Goal: Task Accomplishment & Management: Use online tool/utility

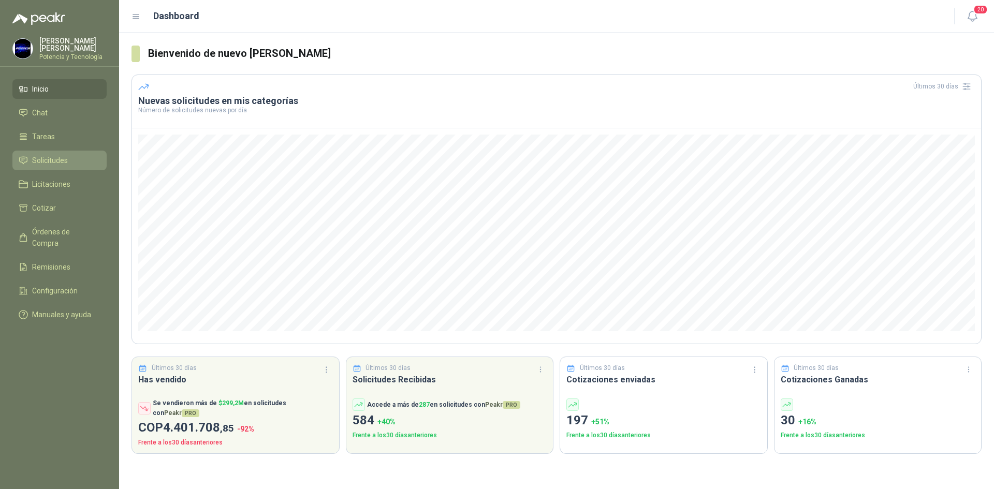
click at [41, 160] on span "Solicitudes" at bounding box center [50, 160] width 36 height 11
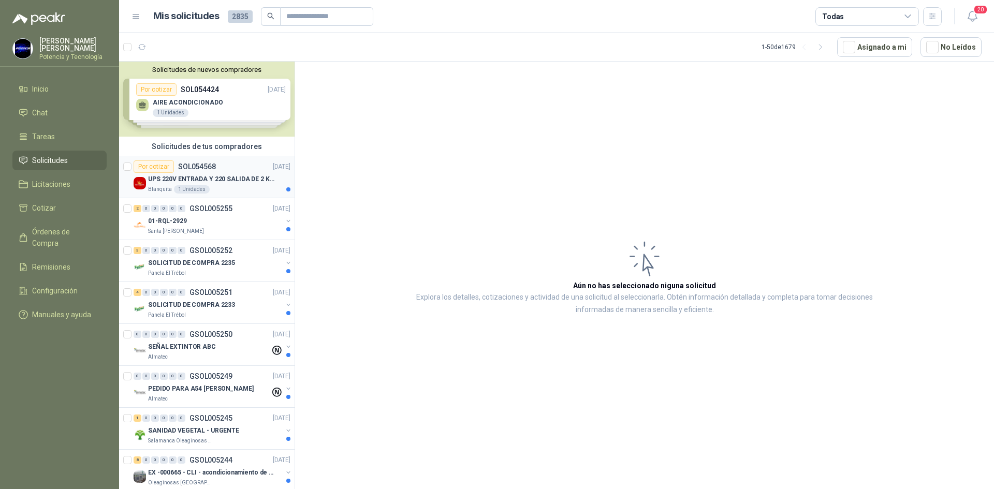
click at [226, 178] on p "UPS 220V ENTRADA Y 220 SALIDA DE 2 KVA" at bounding box center [212, 180] width 129 height 10
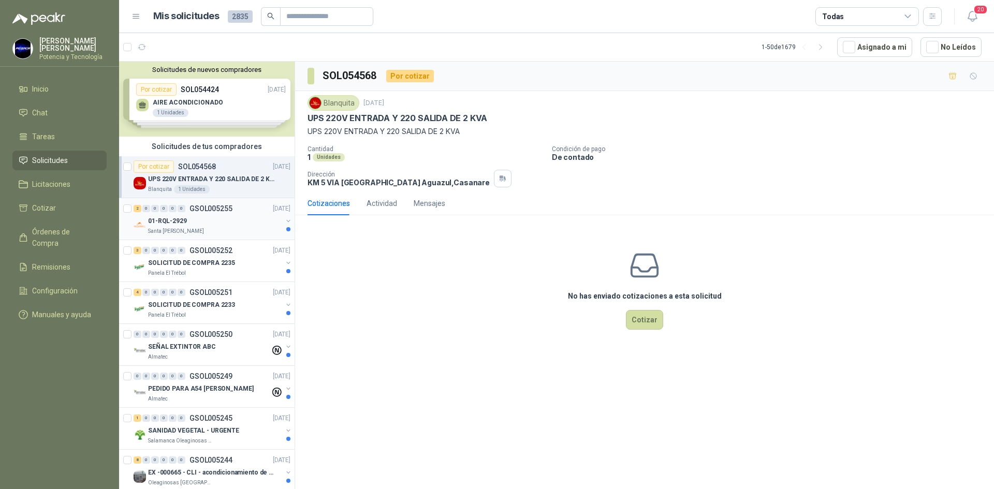
click at [195, 216] on div "01-RQL-2929" at bounding box center [215, 221] width 134 height 12
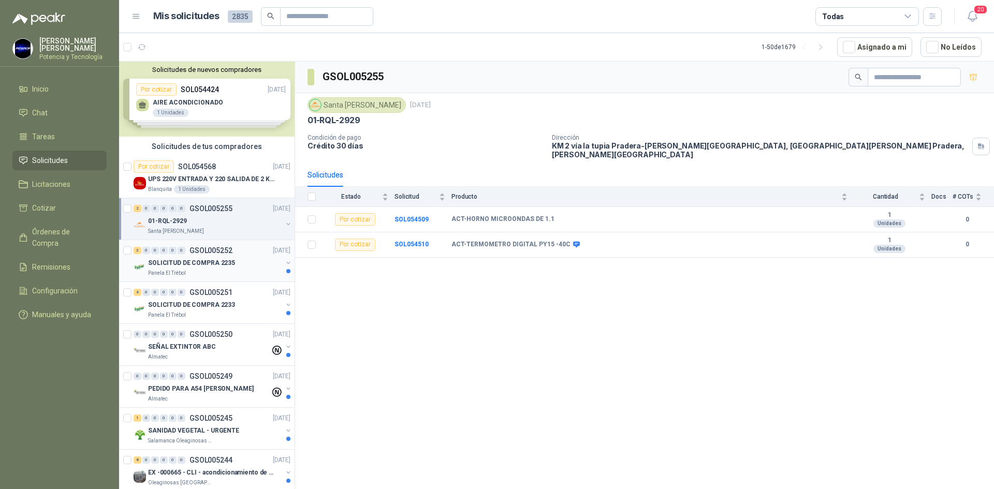
click at [213, 266] on p "SOLICITUD DE COMPRA 2235" at bounding box center [191, 263] width 87 height 10
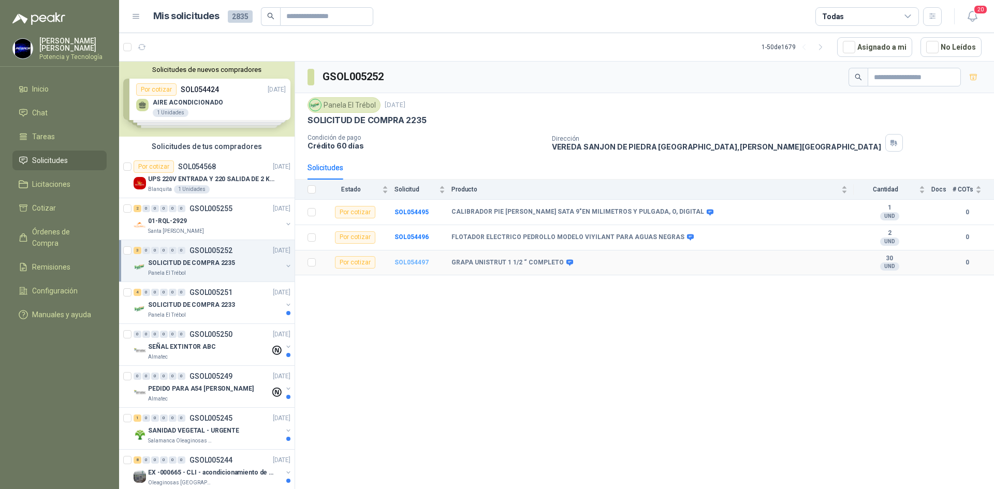
click at [410, 260] on b "SOL054497" at bounding box center [412, 262] width 34 height 7
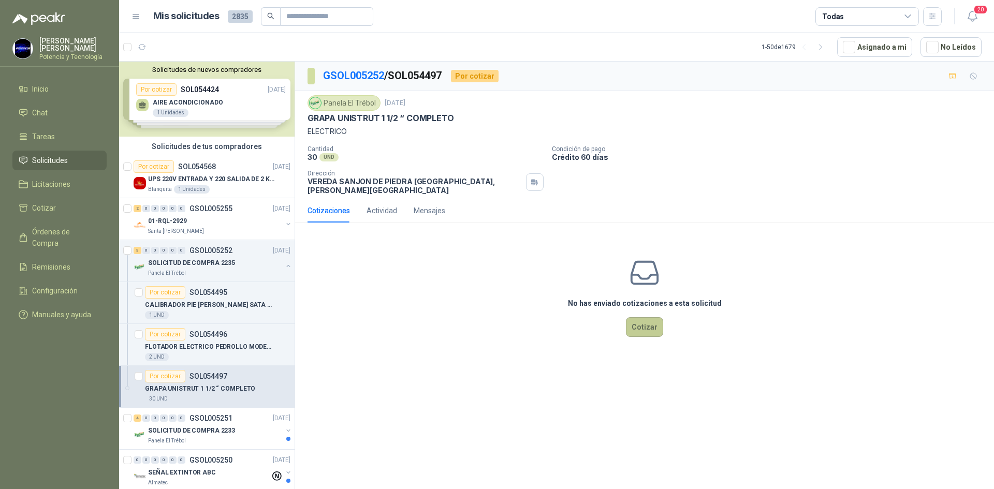
click at [648, 321] on button "Cotizar" at bounding box center [644, 327] width 37 height 20
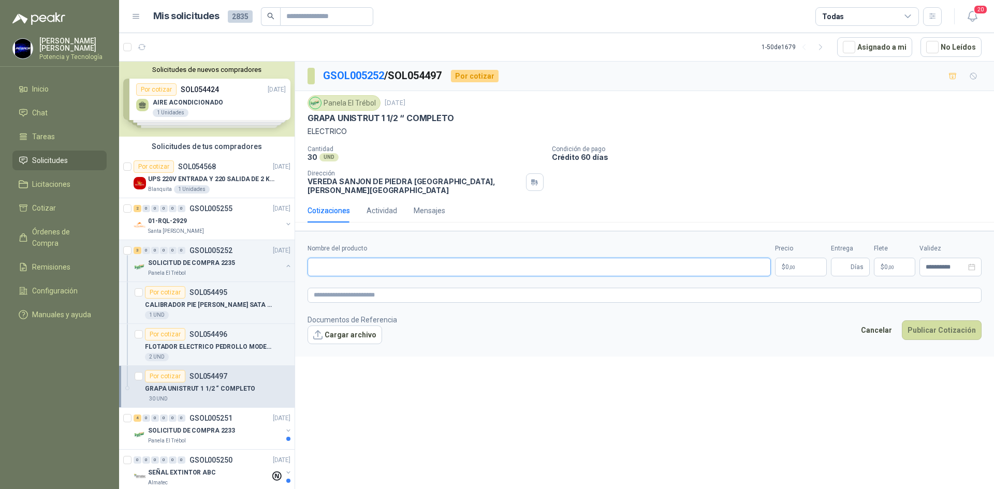
paste input "**********"
type input "**********"
click at [780, 266] on p "$ 0 ,00" at bounding box center [801, 267] width 52 height 19
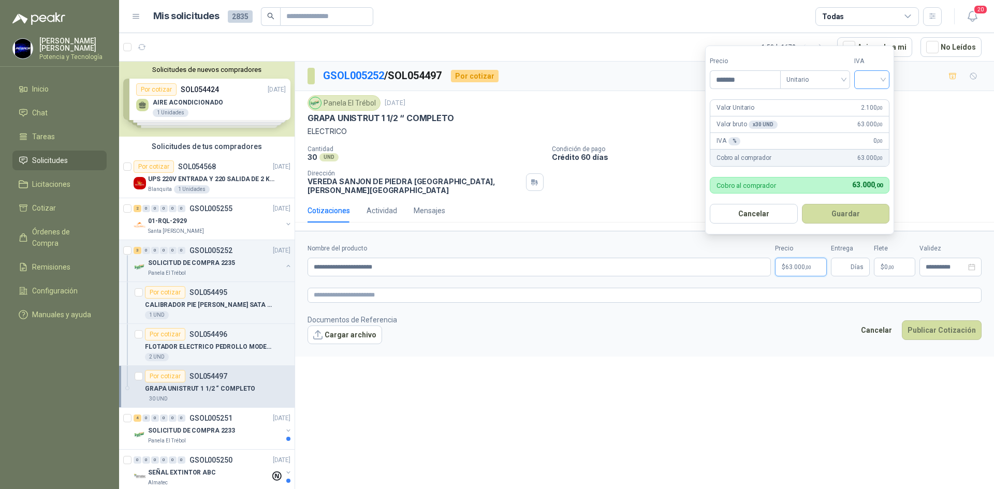
type input "*******"
click at [868, 72] on input "search" at bounding box center [872, 79] width 23 height 16
click at [876, 103] on div "19%" at bounding box center [874, 100] width 19 height 11
click at [844, 262] on input "Entrega" at bounding box center [842, 267] width 11 height 18
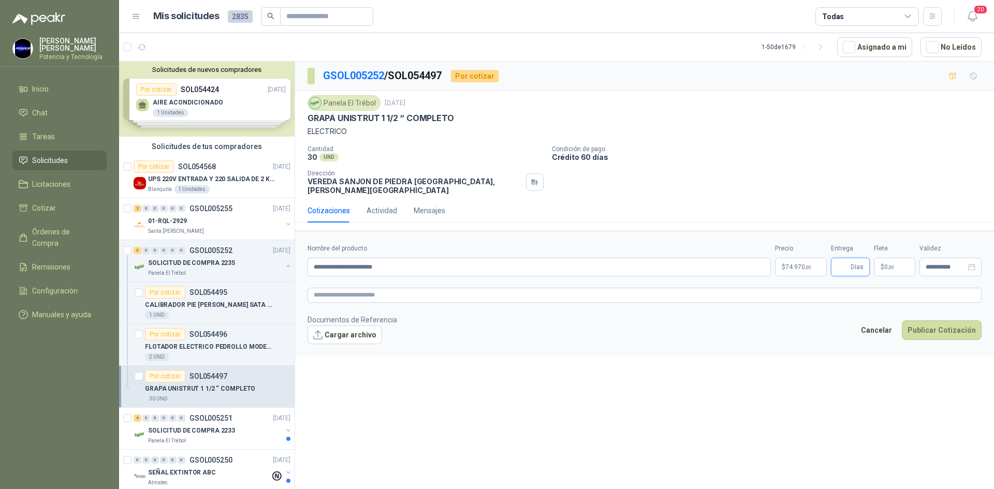
type input "*"
click at [886, 264] on span "0 ,00" at bounding box center [890, 267] width 10 height 6
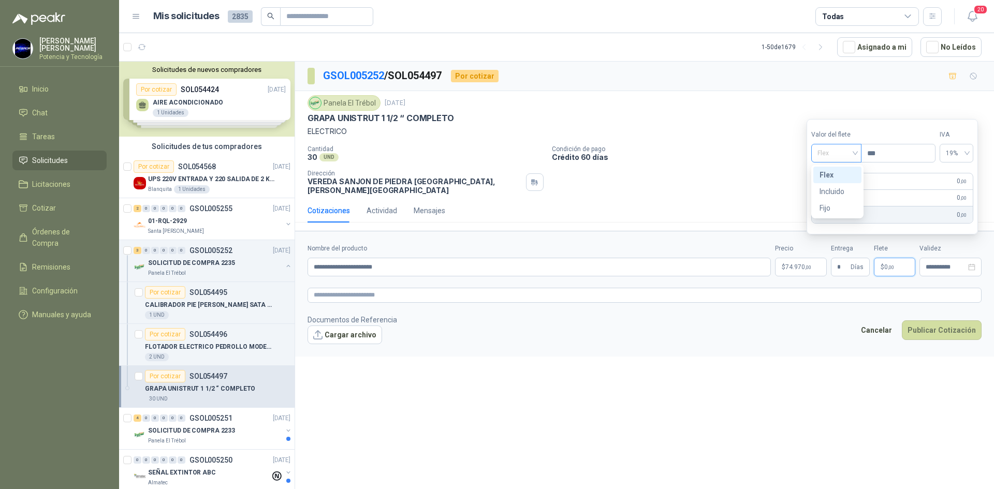
click at [827, 146] on span "Flex" at bounding box center [837, 154] width 38 height 16
click at [841, 189] on div "Incluido" at bounding box center [838, 191] width 36 height 11
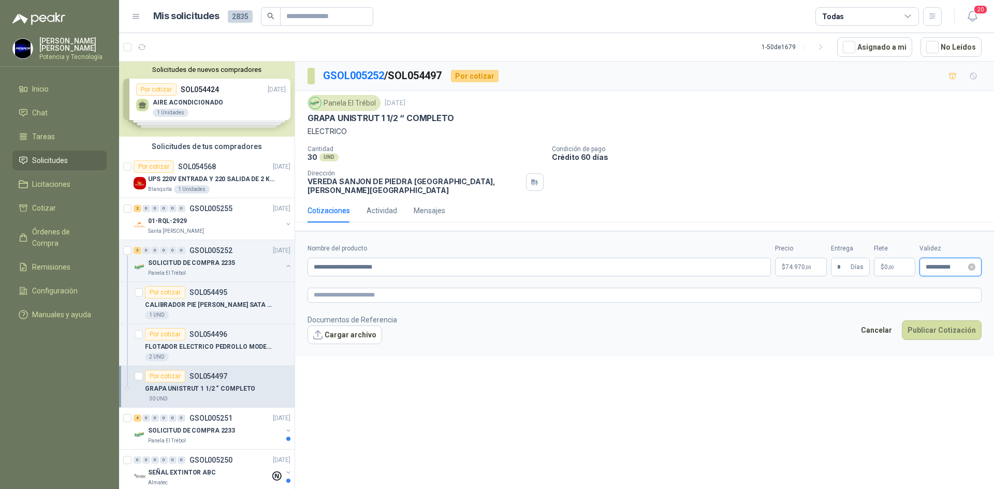
click at [929, 264] on input "**********" at bounding box center [946, 267] width 40 height 7
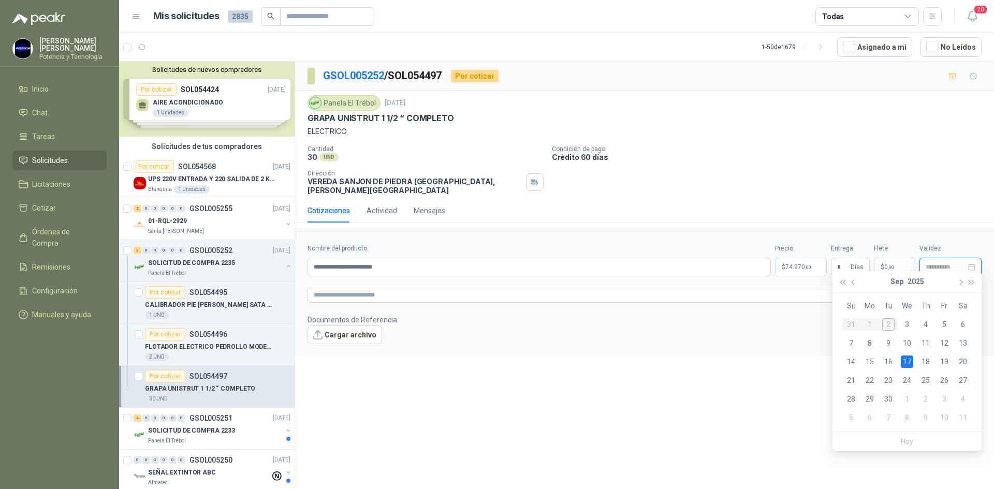
type input "**********"
click at [767, 362] on div "**********" at bounding box center [644, 277] width 699 height 431
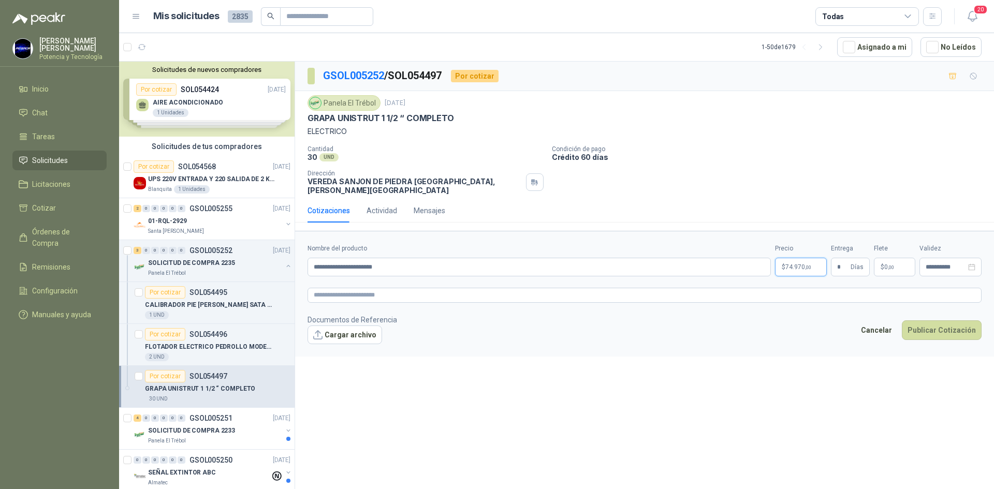
click at [784, 258] on p "$ 74.970 ,00" at bounding box center [801, 267] width 52 height 19
click at [935, 323] on button "Publicar Cotización" at bounding box center [942, 331] width 80 height 20
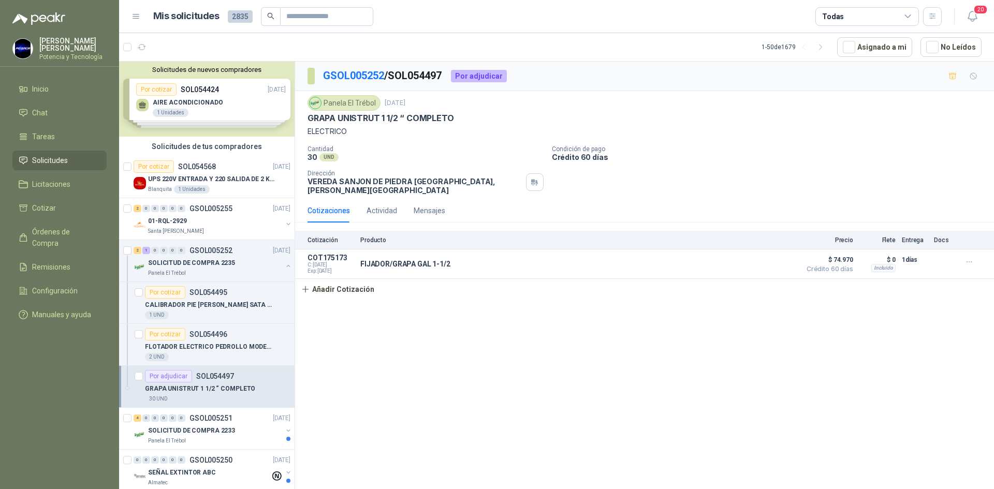
scroll to position [52, 0]
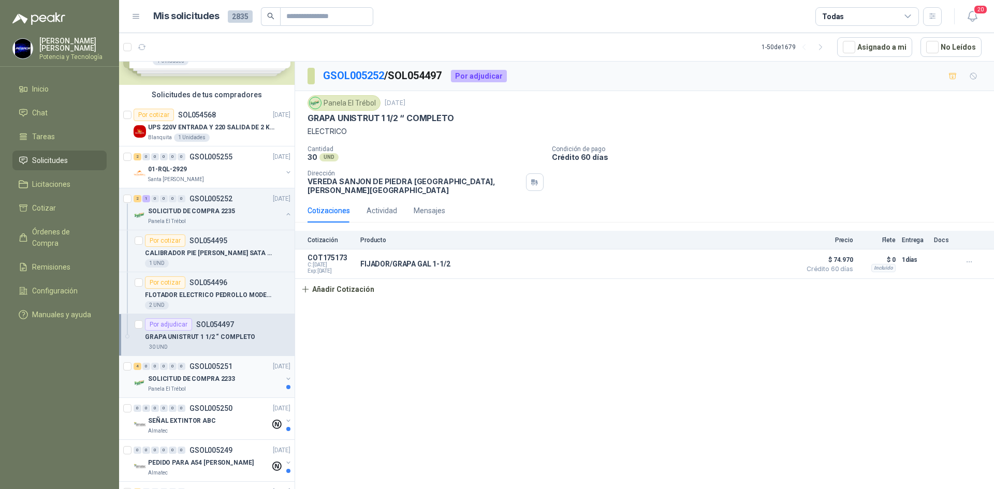
click at [183, 381] on p "SOLICITUD DE COMPRA 2233" at bounding box center [191, 379] width 87 height 10
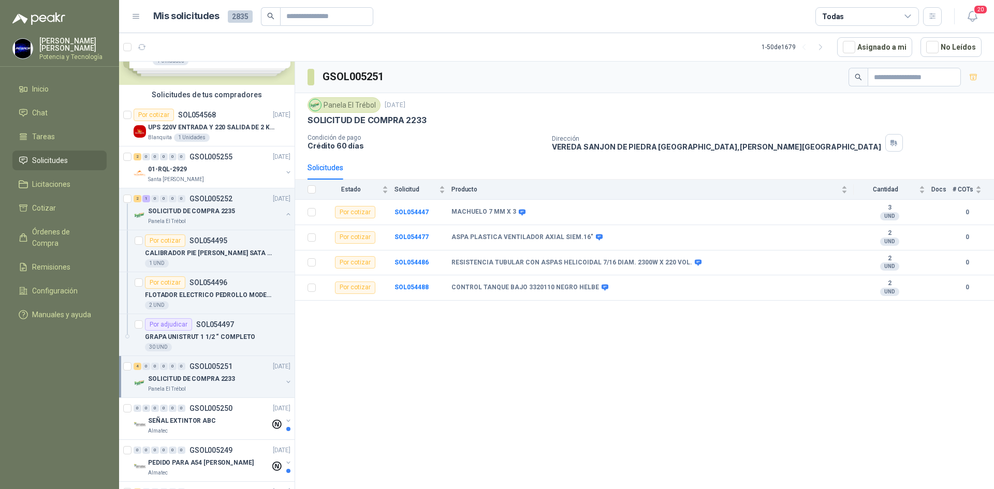
scroll to position [104, 0]
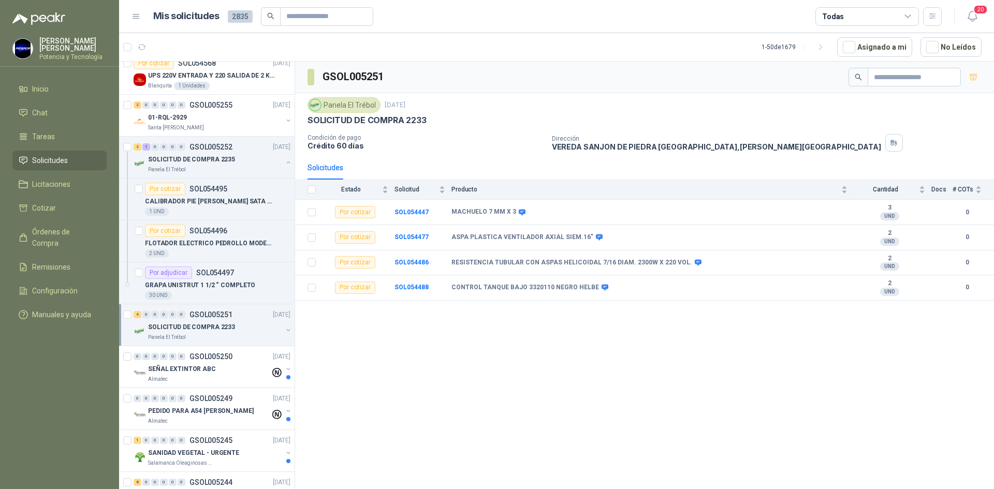
click at [229, 329] on p "SOLICITUD DE COMPRA 2233" at bounding box center [191, 328] width 87 height 10
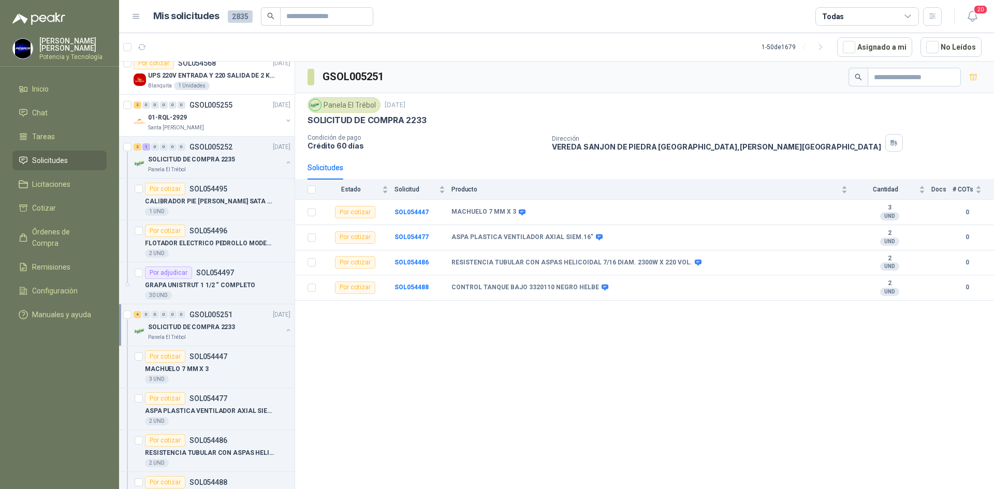
click at [223, 332] on p "SOLICITUD DE COMPRA 2233" at bounding box center [191, 328] width 87 height 10
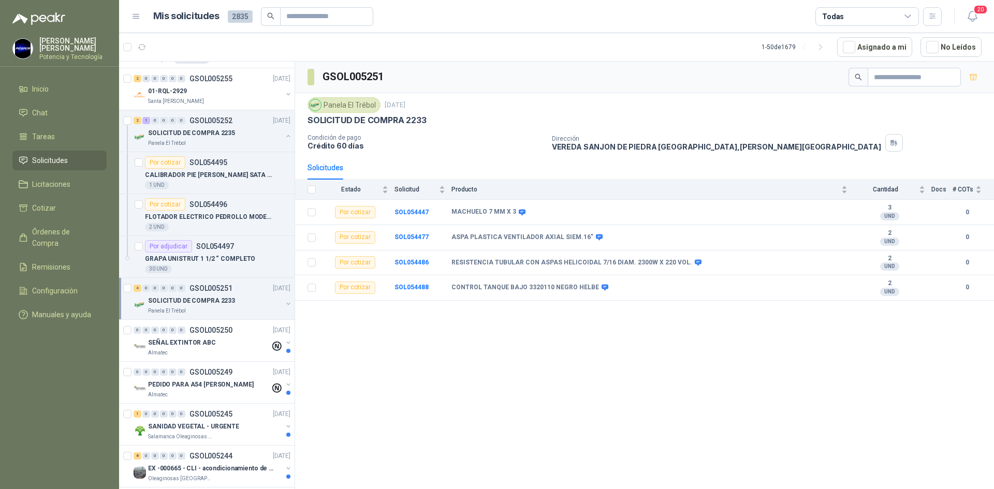
scroll to position [155, 0]
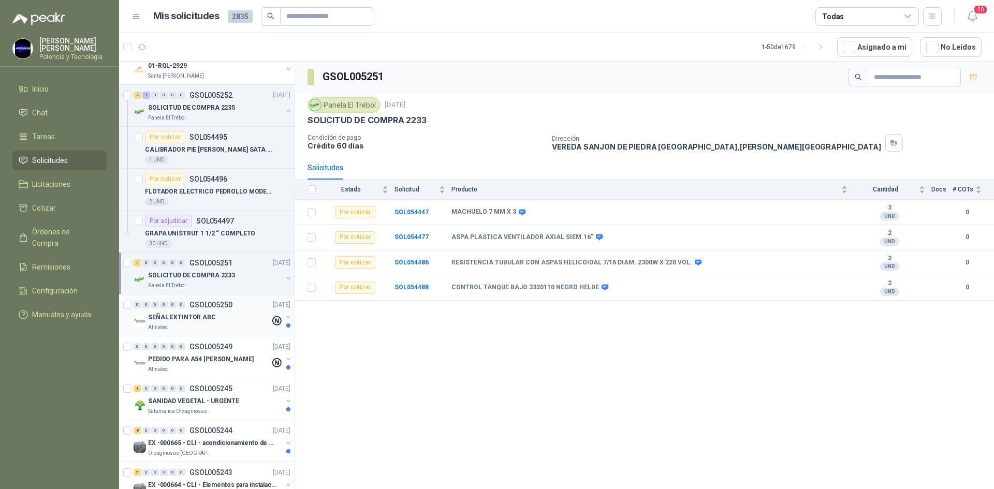
click at [204, 328] on div "Almatec" at bounding box center [209, 328] width 122 height 8
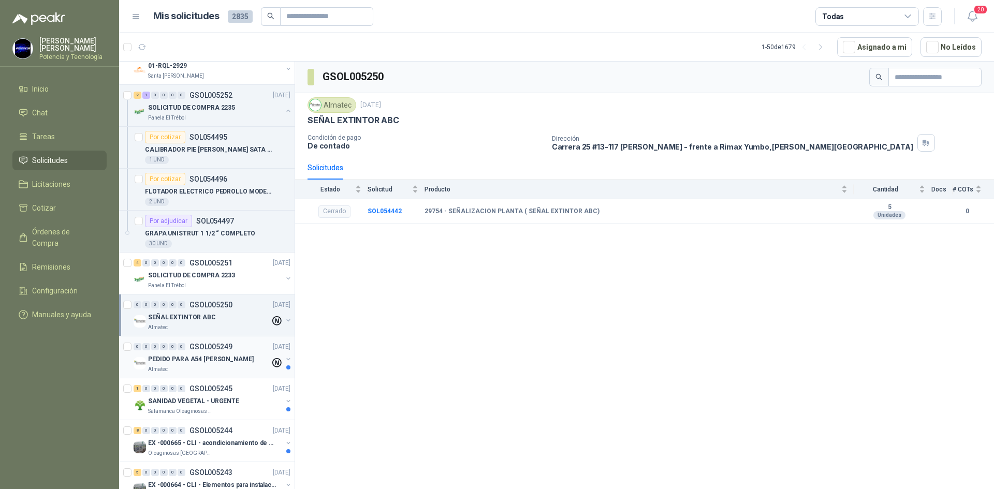
click at [194, 363] on p "PEDIDO PARA A54 [PERSON_NAME]" at bounding box center [201, 360] width 106 height 10
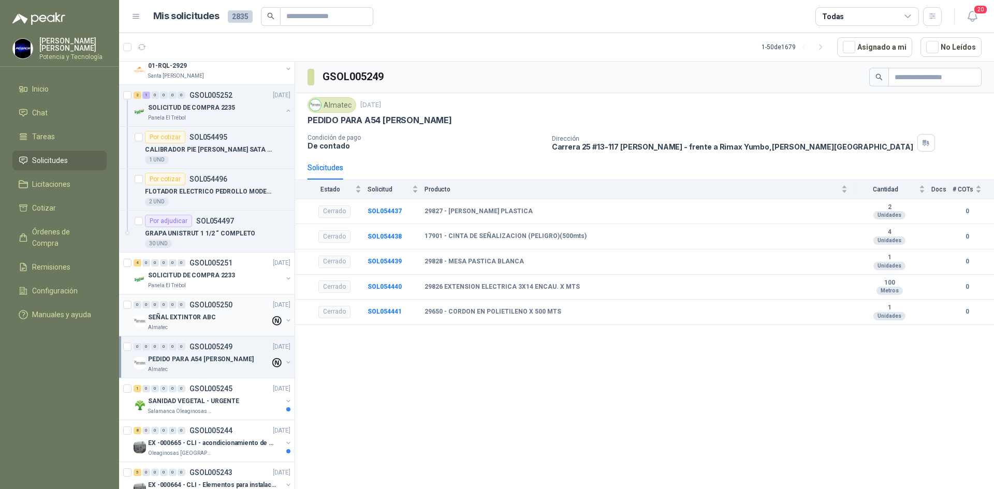
click at [191, 328] on div "Almatec" at bounding box center [209, 328] width 122 height 8
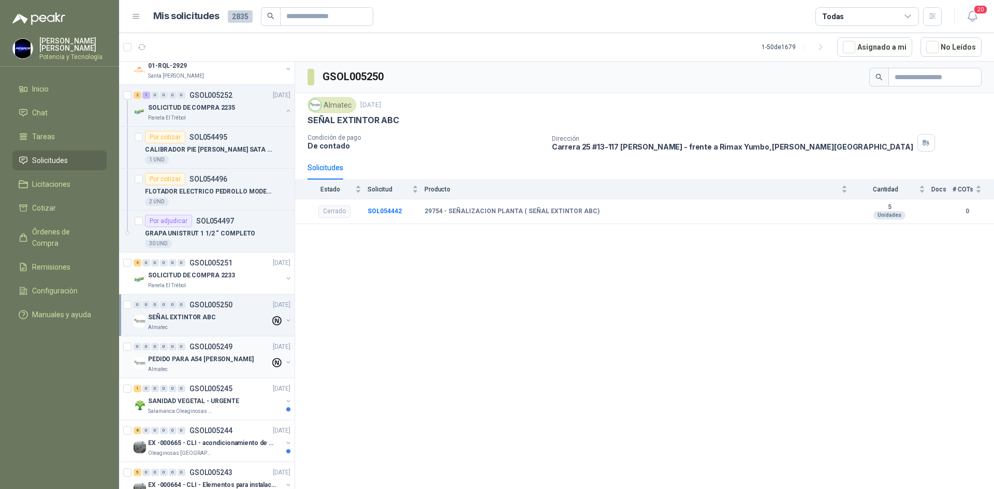
scroll to position [207, 0]
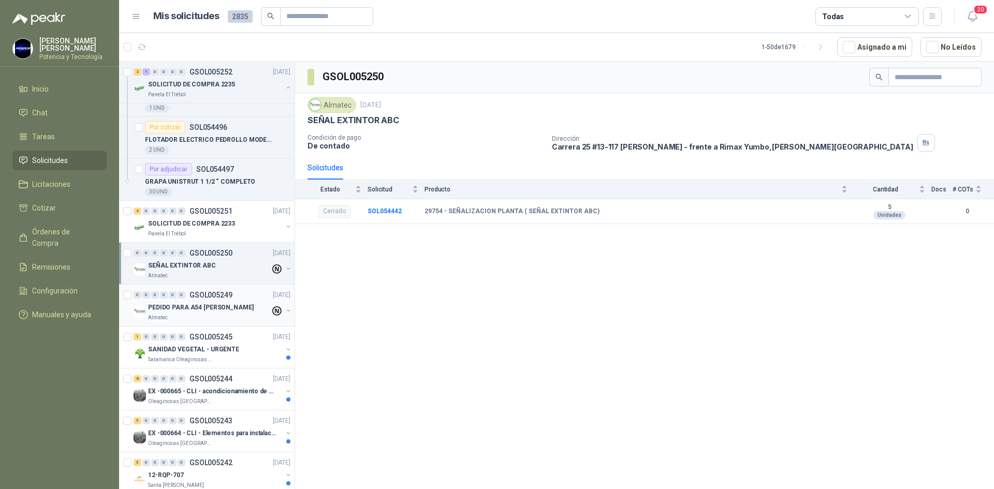
click at [191, 310] on p "PEDIDO PARA A54 [PERSON_NAME]" at bounding box center [201, 308] width 106 height 10
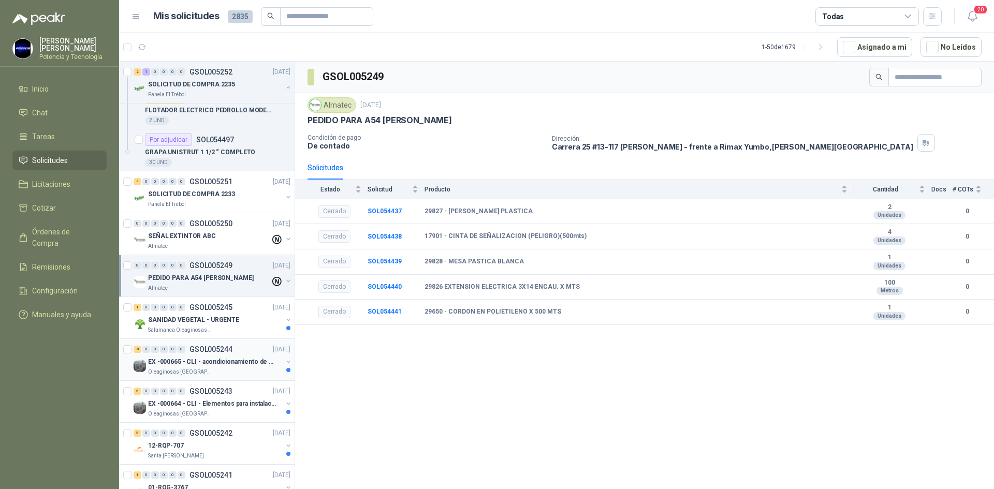
scroll to position [259, 0]
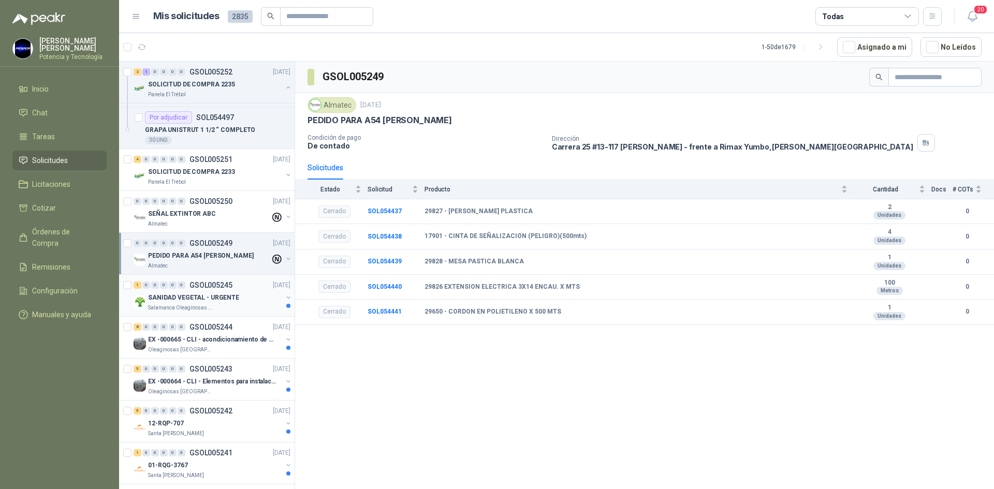
click at [195, 306] on p "Salamanca Oleaginosas SAS" at bounding box center [180, 308] width 65 height 8
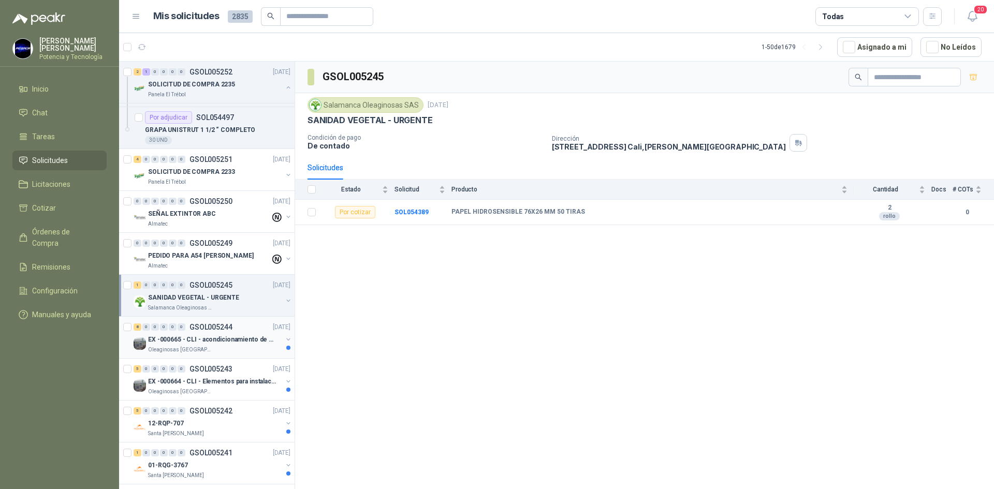
click at [204, 348] on p "Oleaginosas [GEOGRAPHIC_DATA][PERSON_NAME]" at bounding box center [180, 350] width 65 height 8
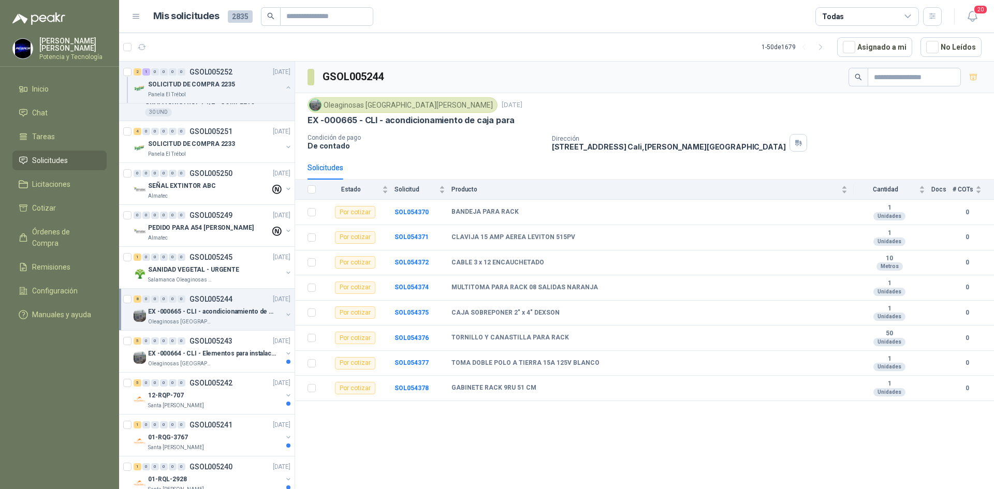
scroll to position [311, 0]
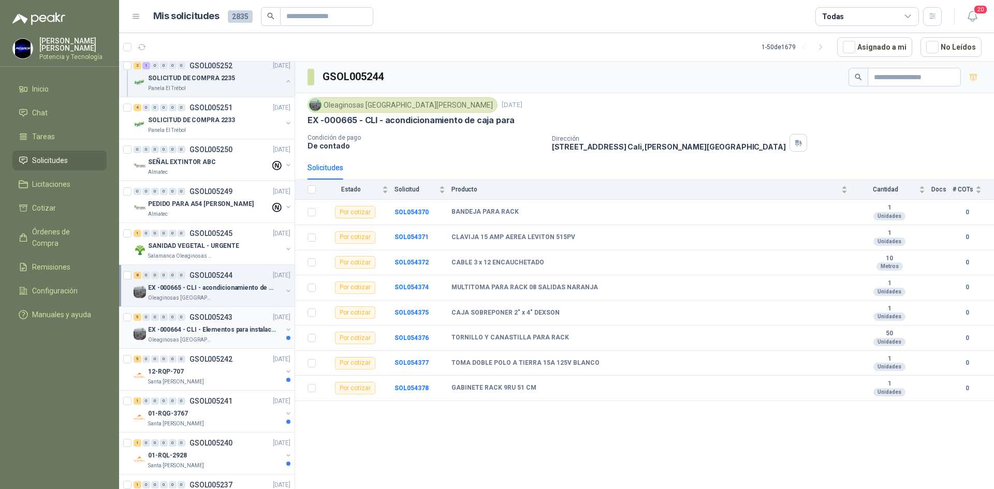
click at [196, 328] on p "EX -000664 - CLI - Elementos para instalacion de c" at bounding box center [212, 330] width 129 height 10
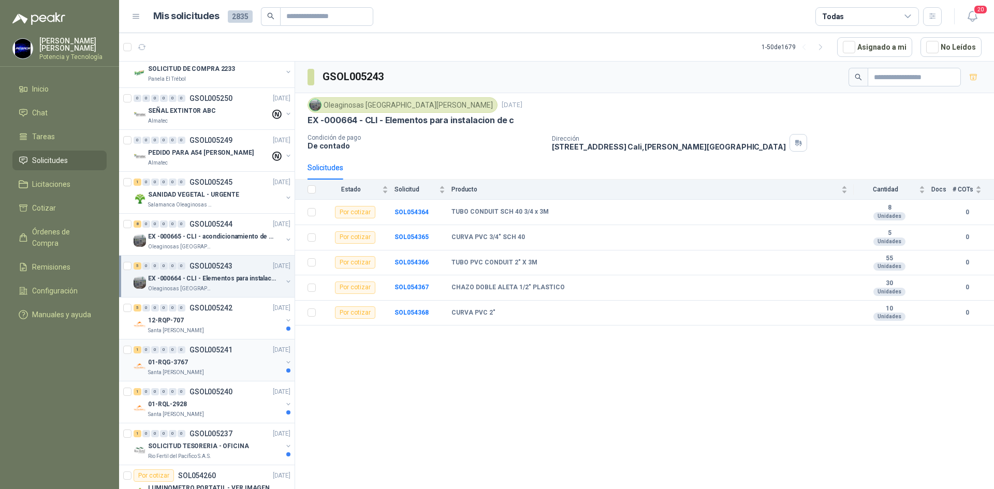
scroll to position [363, 0]
click at [208, 325] on div "12-RQP-707" at bounding box center [215, 320] width 134 height 12
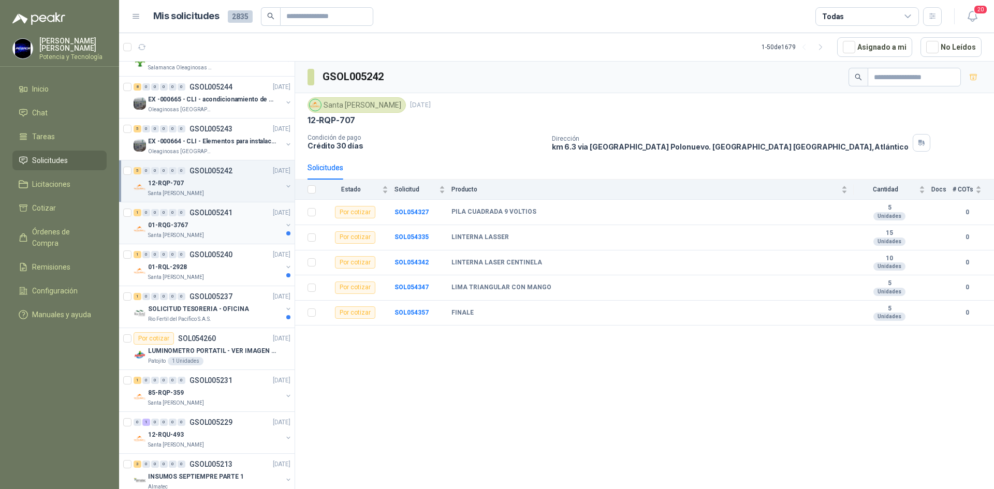
scroll to position [518, 0]
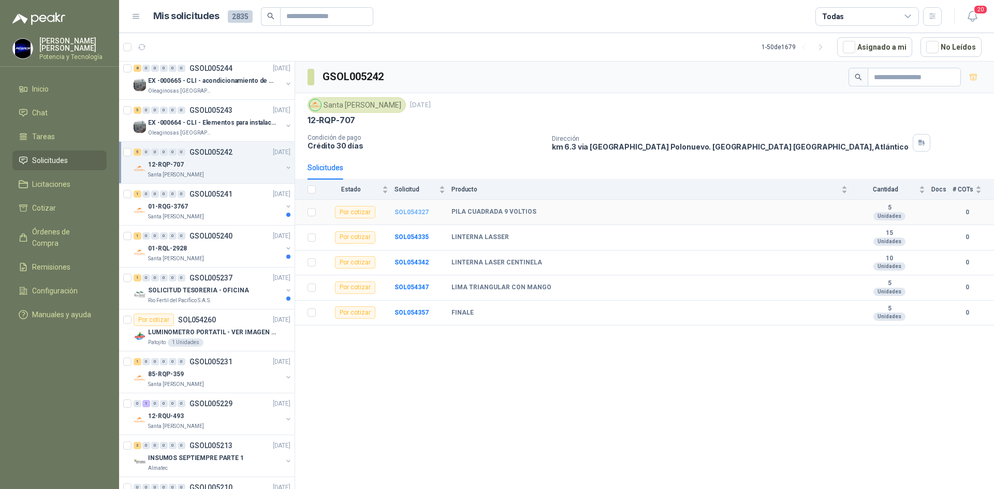
click at [412, 209] on b "SOL054327" at bounding box center [412, 212] width 34 height 7
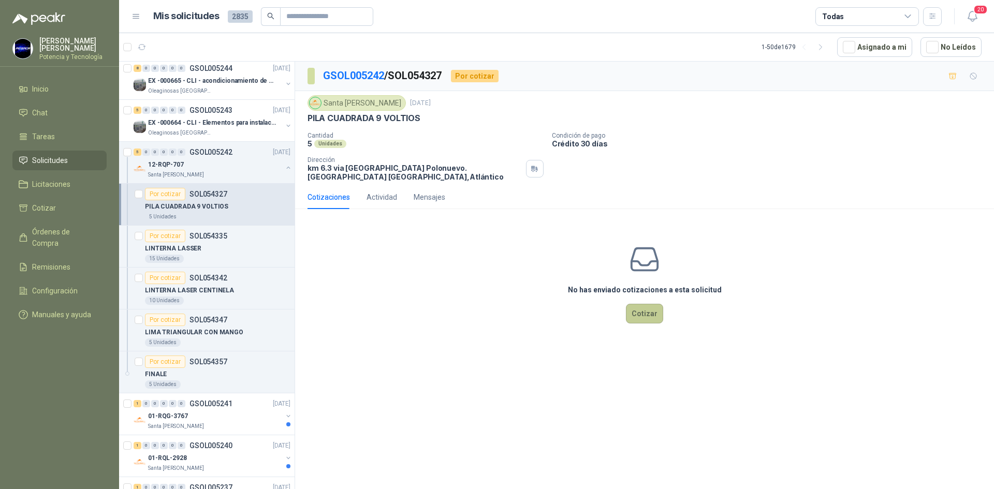
click at [637, 313] on button "Cotizar" at bounding box center [644, 314] width 37 height 20
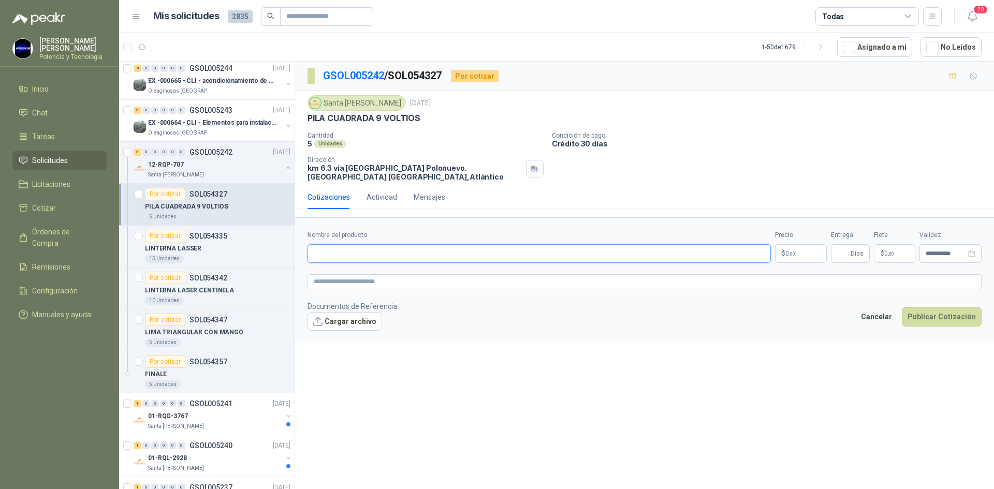
paste input "**********"
type input "**********"
click at [784, 253] on p "$ 0 ,00" at bounding box center [801, 253] width 52 height 19
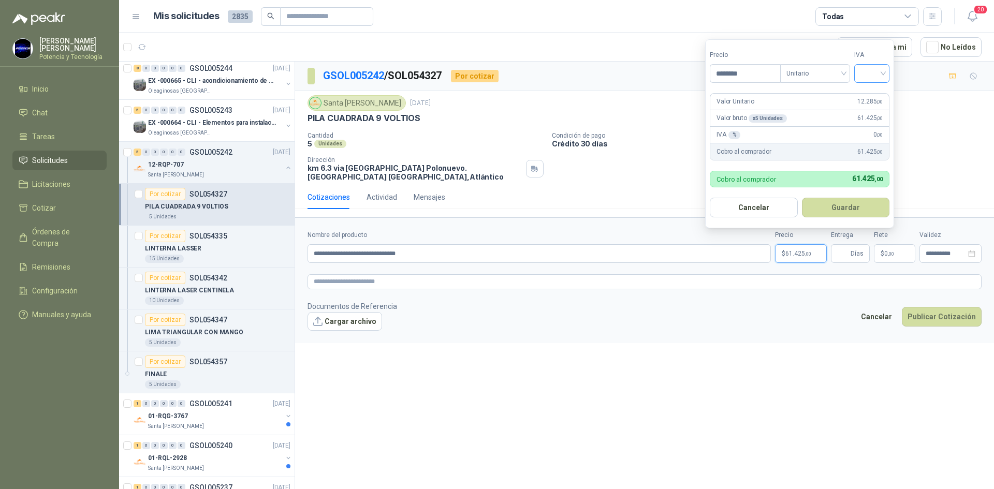
type input "********"
click at [871, 71] on input "search" at bounding box center [872, 73] width 23 height 16
click at [865, 91] on div "19%" at bounding box center [874, 94] width 19 height 11
click at [847, 249] on input "Entrega" at bounding box center [842, 254] width 11 height 18
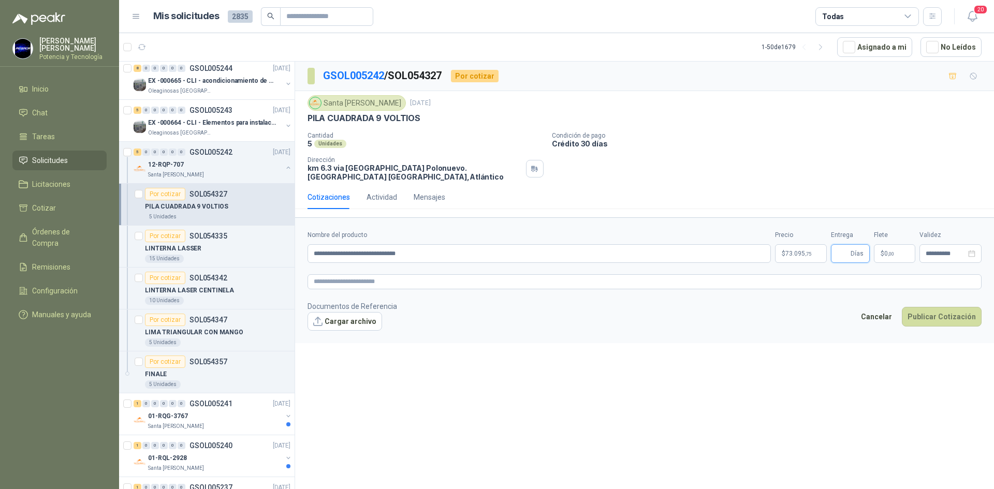
type input "*"
click at [933, 257] on input "**********" at bounding box center [946, 254] width 40 height 7
drag, startPoint x: 788, startPoint y: 326, endPoint x: 791, endPoint y: 282, distance: 44.1
click at [787, 325] on footer "Documentos de Referencia Cargar archivo Cancelar Publicar Cotización" at bounding box center [645, 316] width 674 height 30
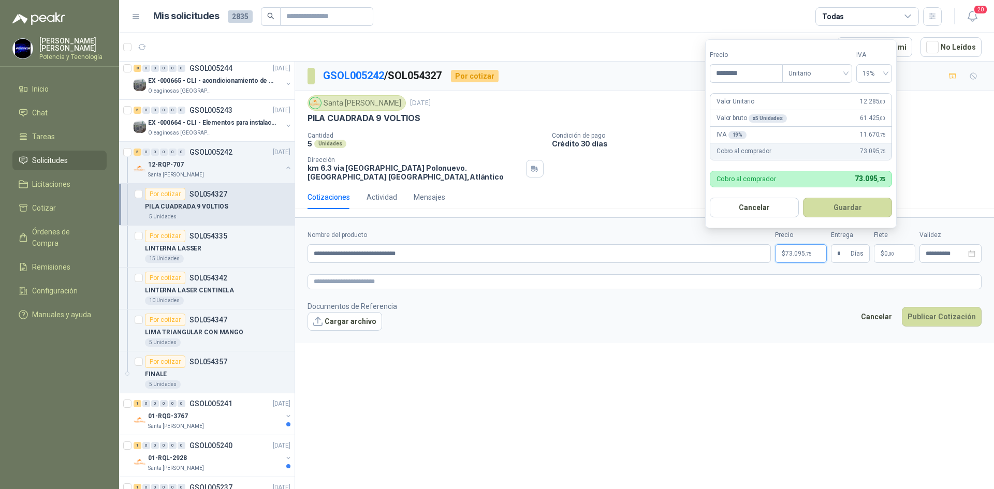
click at [791, 256] on span "73.095 ,75" at bounding box center [799, 254] width 26 height 6
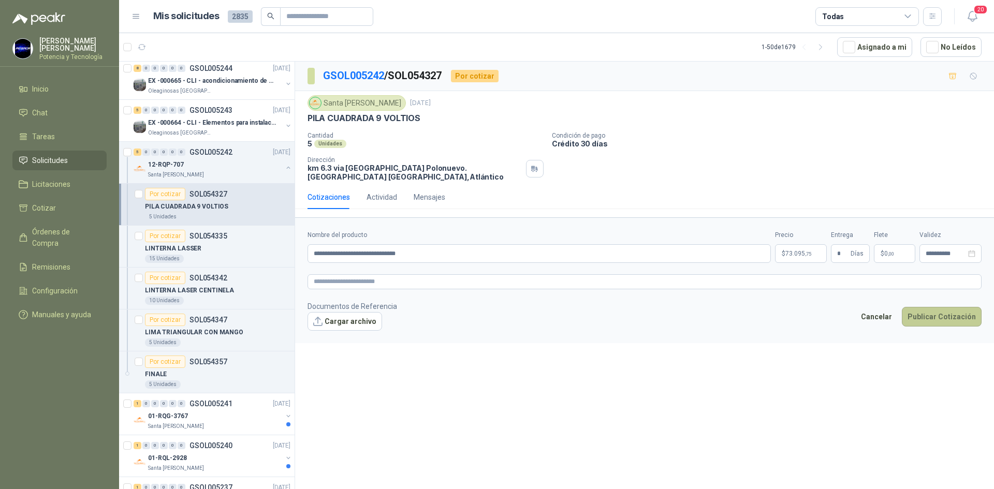
click at [949, 315] on button "Publicar Cotización" at bounding box center [942, 317] width 80 height 20
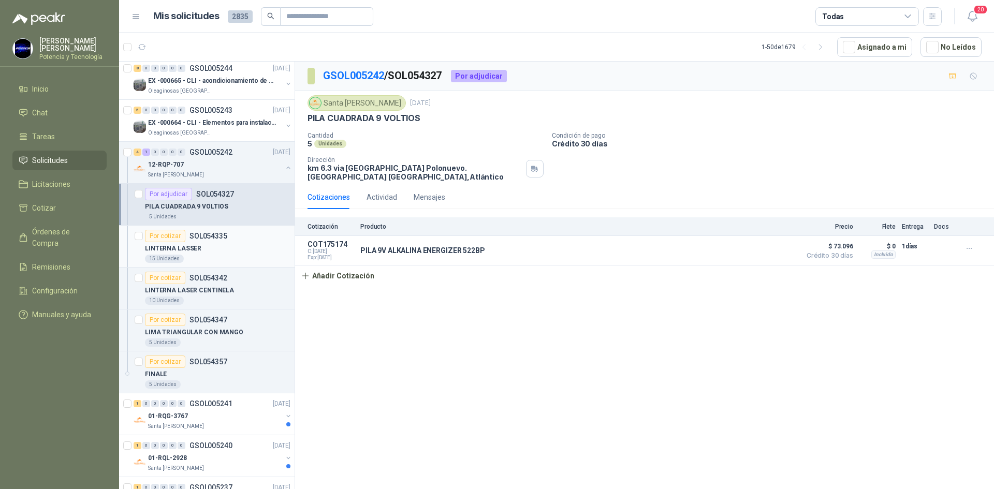
click at [204, 257] on div "15 Unidades" at bounding box center [218, 259] width 146 height 8
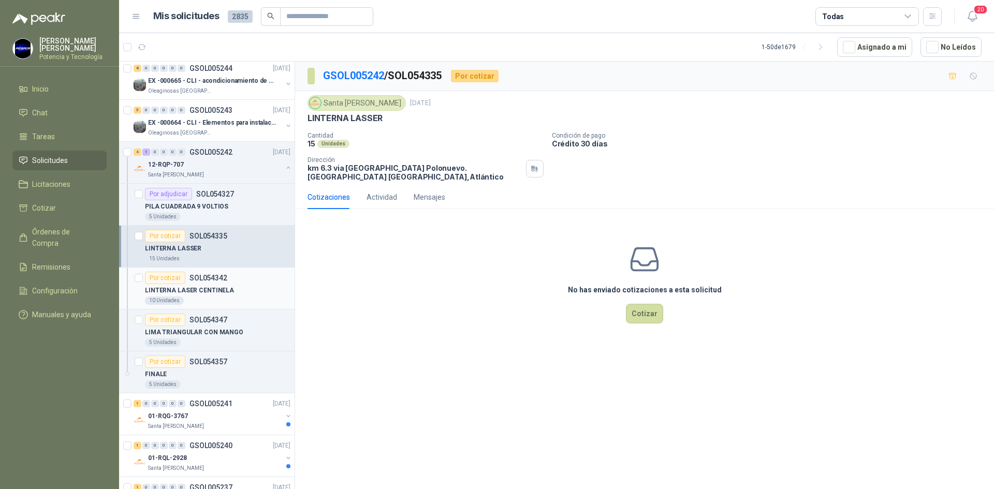
click at [221, 299] on div "10 Unidades" at bounding box center [218, 301] width 146 height 8
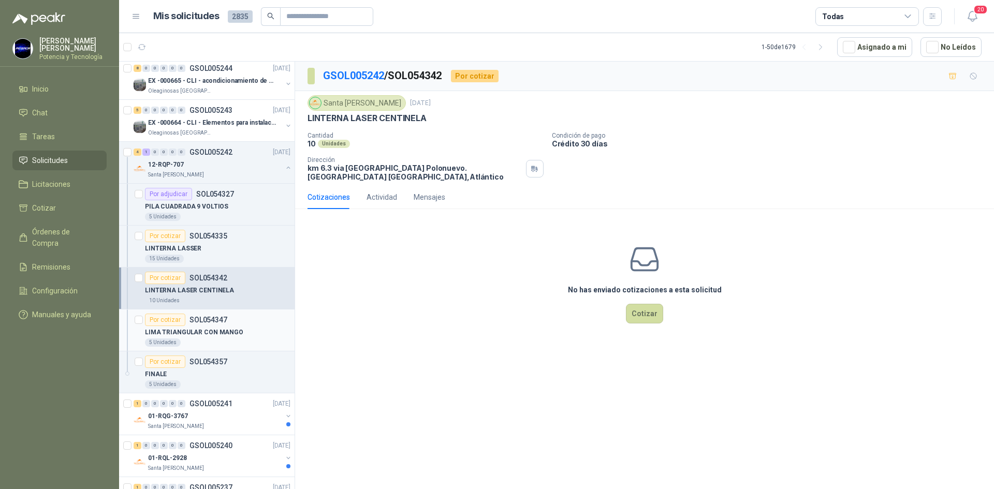
click at [221, 339] on div "5 Unidades" at bounding box center [218, 343] width 146 height 8
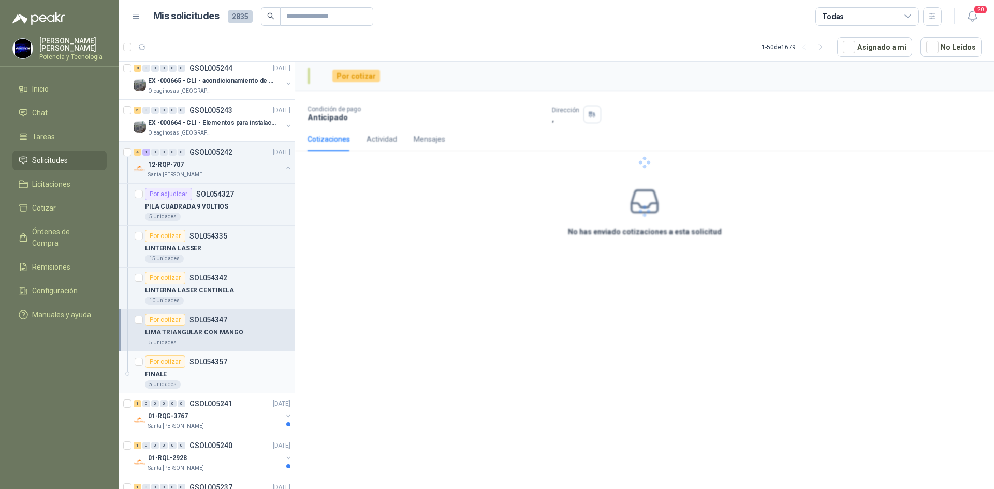
click at [213, 376] on div "FINALE" at bounding box center [218, 374] width 146 height 12
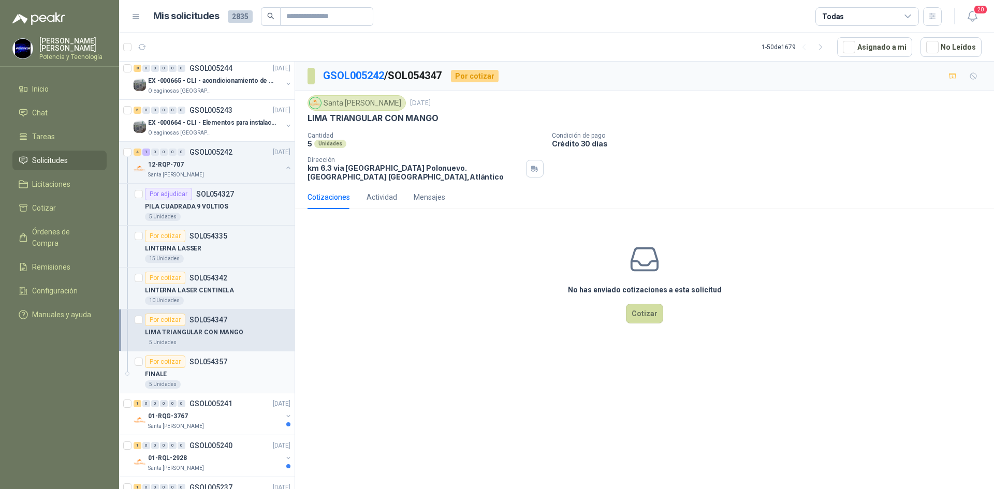
scroll to position [570, 0]
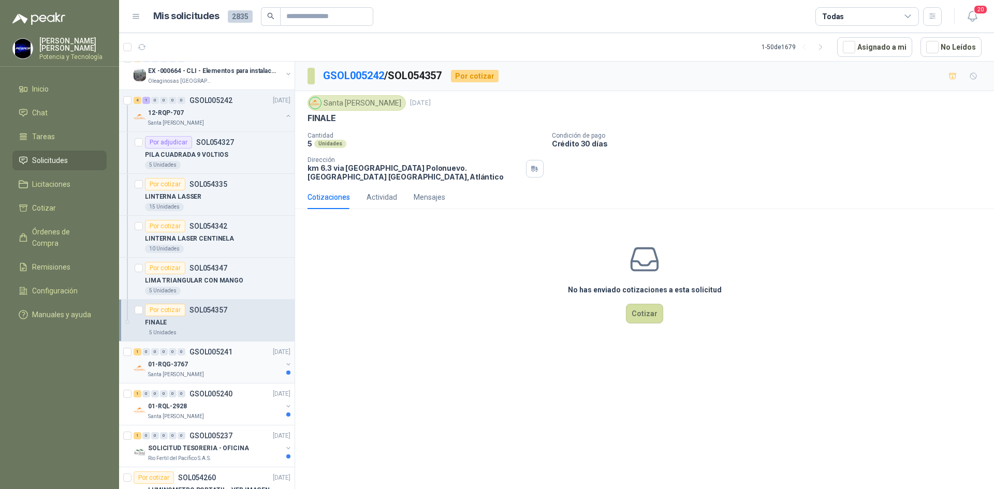
click at [194, 357] on div "1 0 0 0 0 0 GSOL005241 [DATE]" at bounding box center [213, 352] width 159 height 12
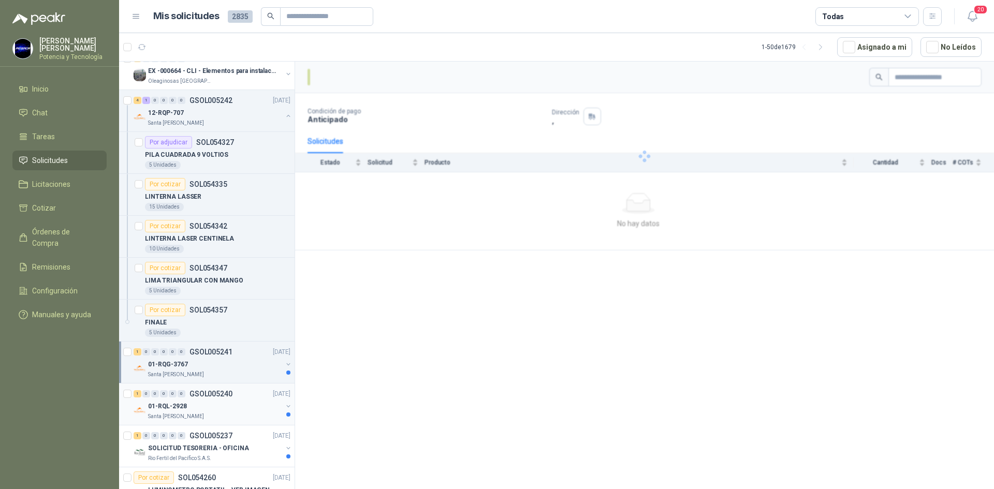
scroll to position [621, 0]
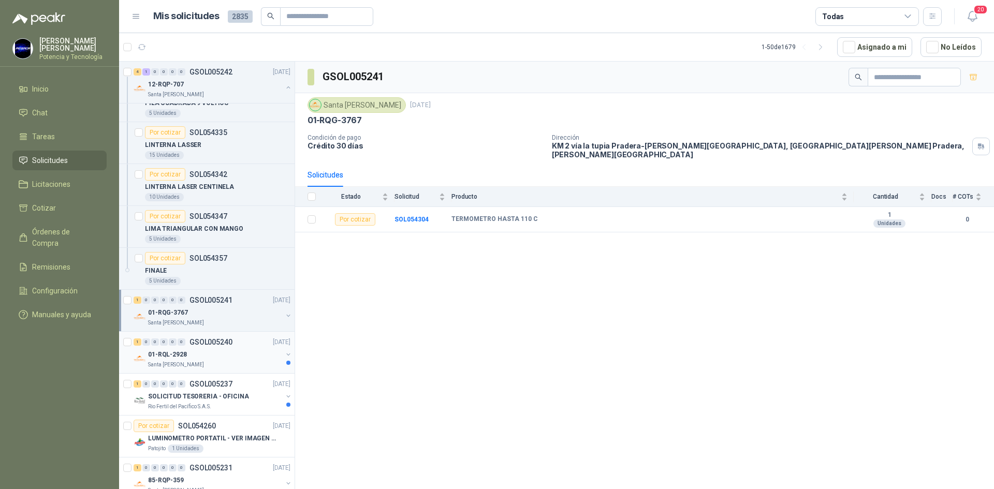
click at [208, 362] on div "Santa [PERSON_NAME]" at bounding box center [215, 365] width 134 height 8
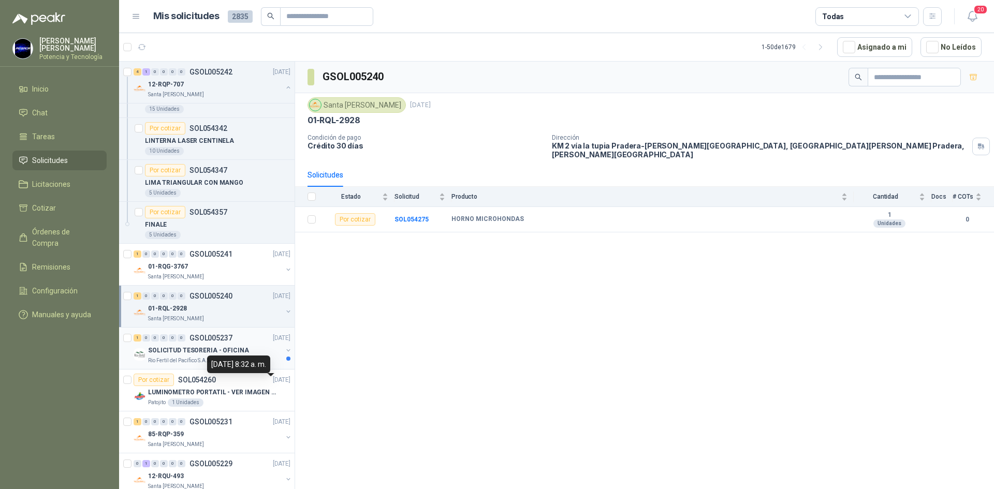
scroll to position [673, 0]
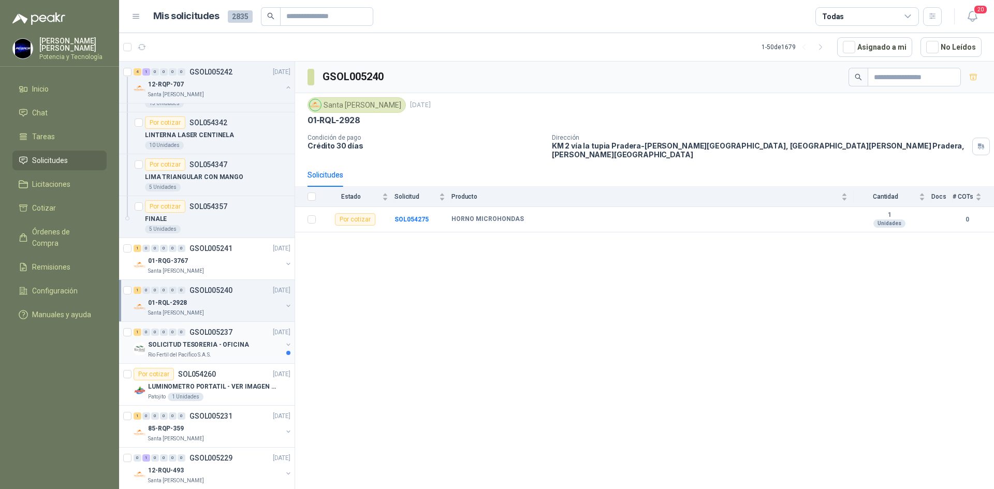
click at [198, 348] on p "SOLICITUD TESORERIA - OFICINA" at bounding box center [198, 345] width 101 height 10
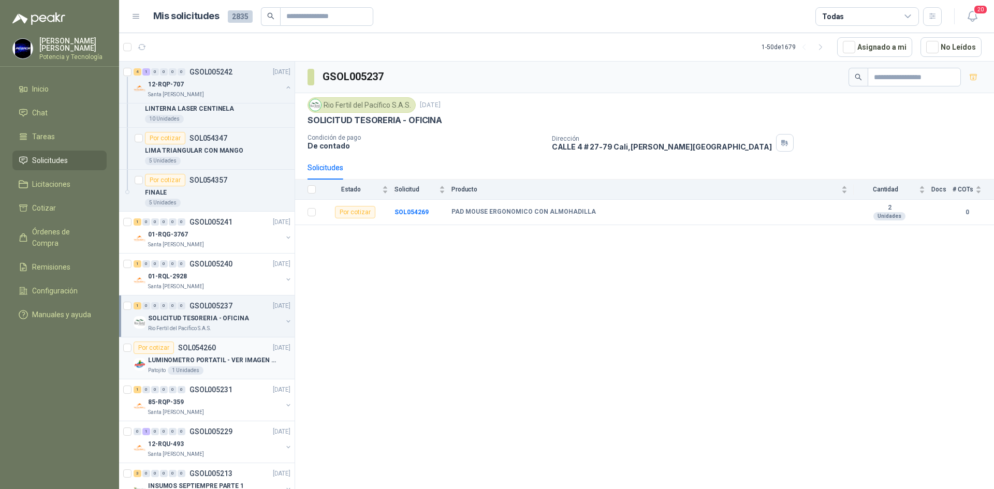
scroll to position [725, 0]
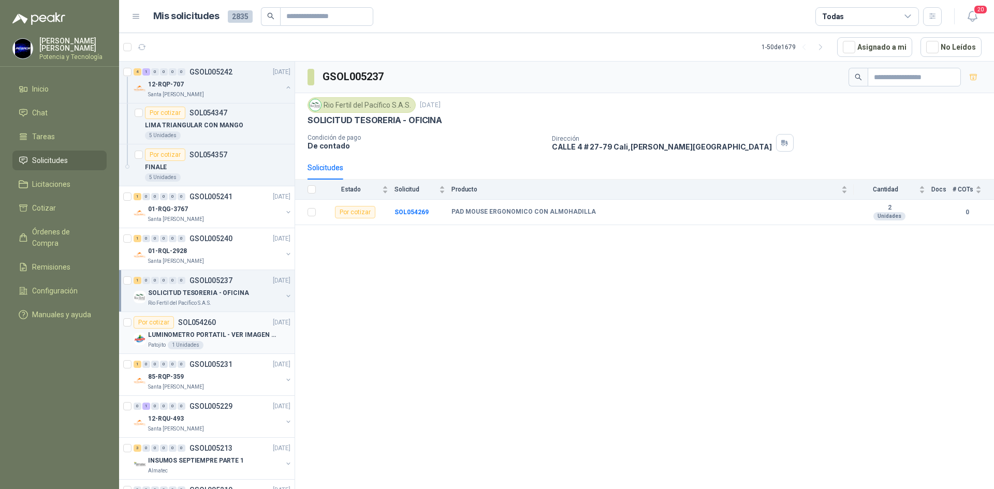
click at [214, 339] on p "LUMINOMETRO PORTATIL - VER IMAGEN ADJUNTA" at bounding box center [212, 335] width 129 height 10
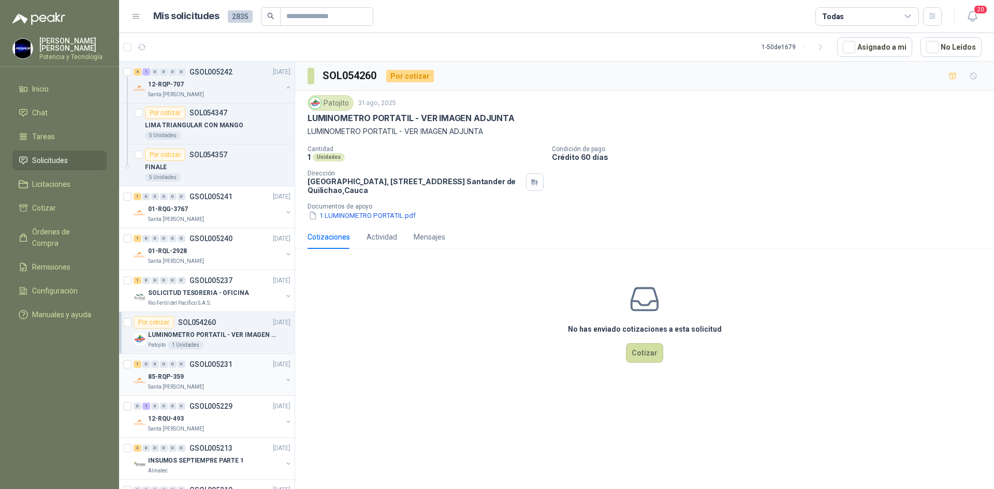
click at [181, 381] on p "85-RQP-359" at bounding box center [166, 377] width 36 height 10
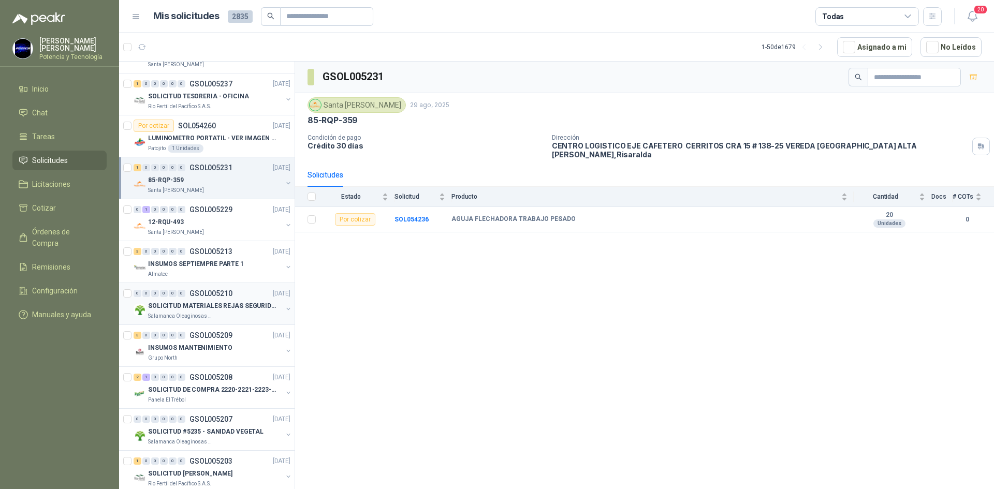
scroll to position [932, 0]
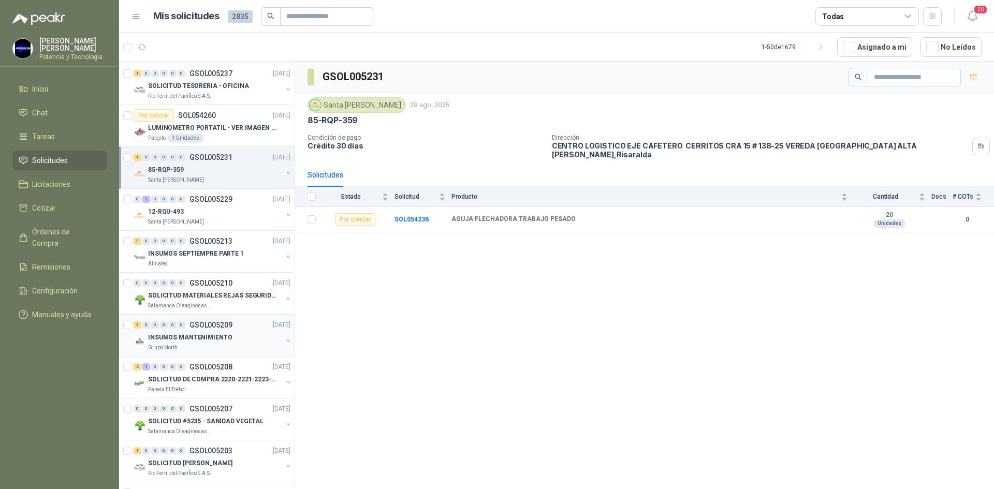
click at [179, 343] on div "INSUMOS MANTENIMIENTO" at bounding box center [215, 337] width 134 height 12
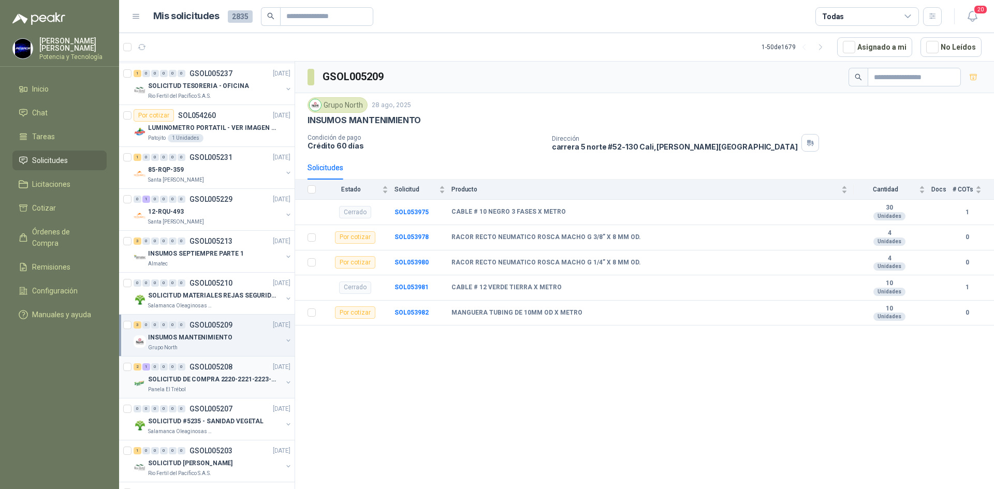
click at [162, 390] on p "Panela El Trébol" at bounding box center [167, 390] width 38 height 8
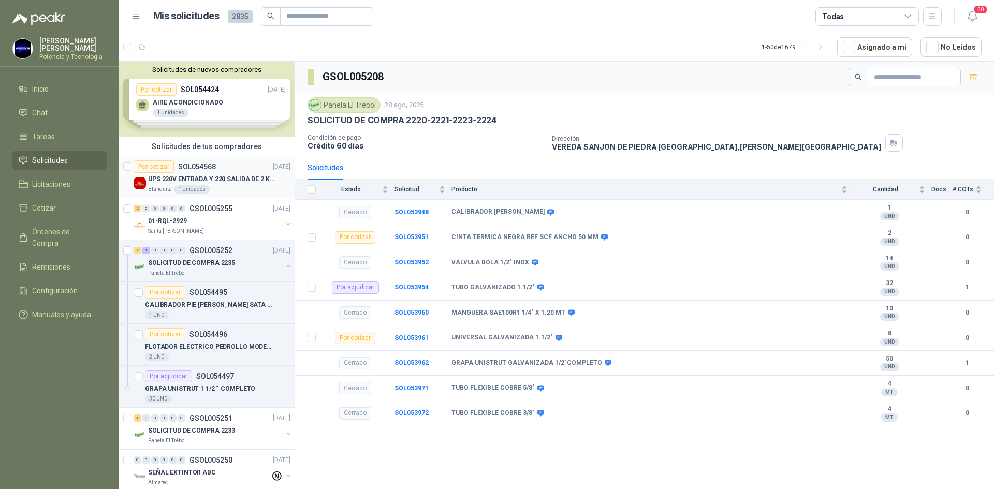
click at [227, 190] on div "Blanquita 1 Unidades" at bounding box center [219, 189] width 142 height 8
